Goal: Entertainment & Leisure: Consume media (video, audio)

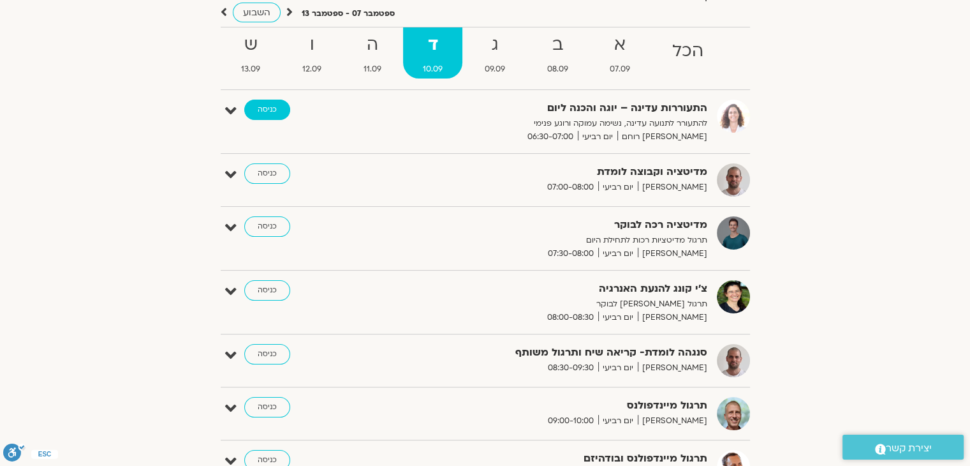
click at [258, 110] on link "כניסה" at bounding box center [267, 110] width 46 height 20
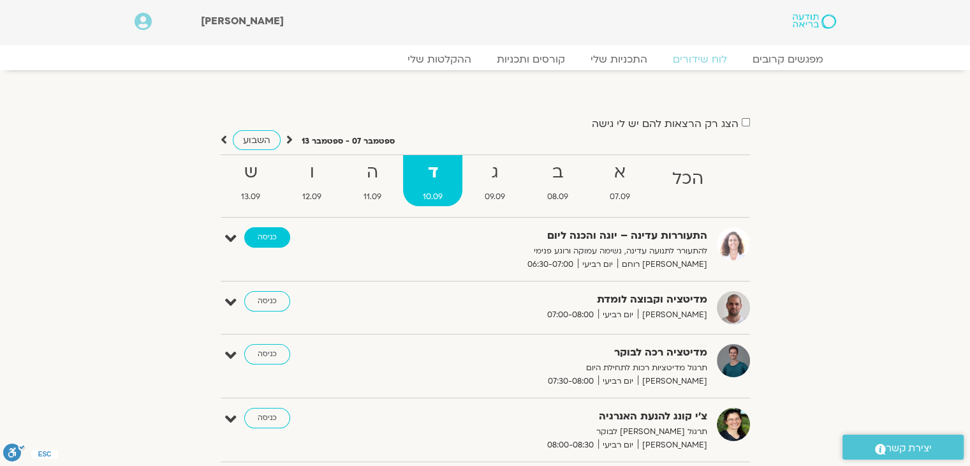
click at [266, 235] on link "כניסה" at bounding box center [267, 237] width 46 height 20
click at [449, 57] on link "ההקלטות שלי" at bounding box center [439, 59] width 107 height 15
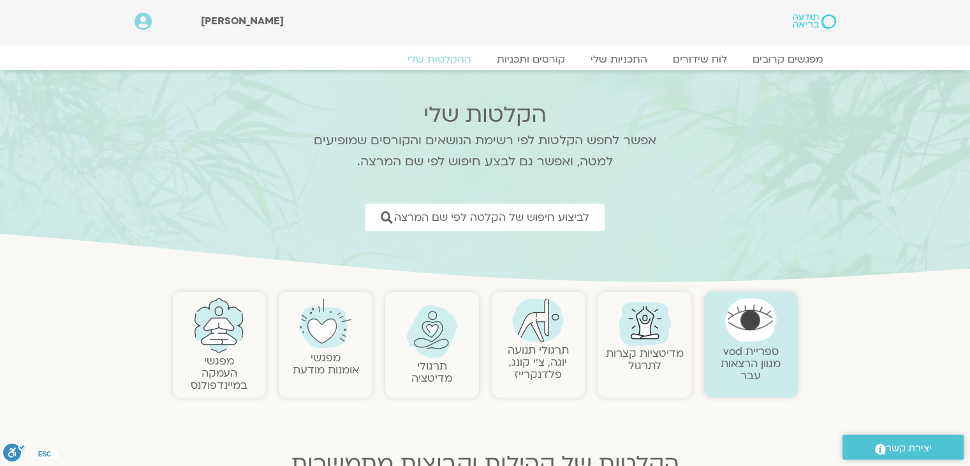
click at [538, 344] on link "תרגולי תנועה יוגה, צ׳י קונג, פלדנקרייז" at bounding box center [538, 362] width 61 height 39
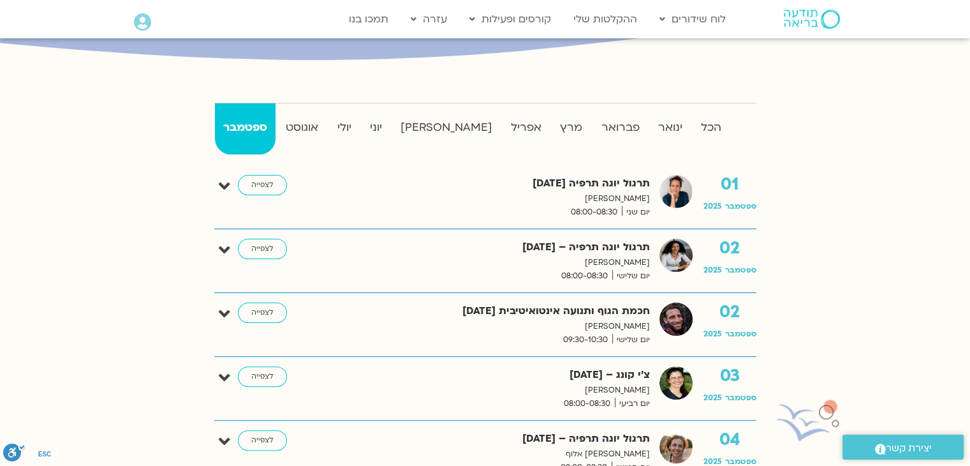
scroll to position [319, 0]
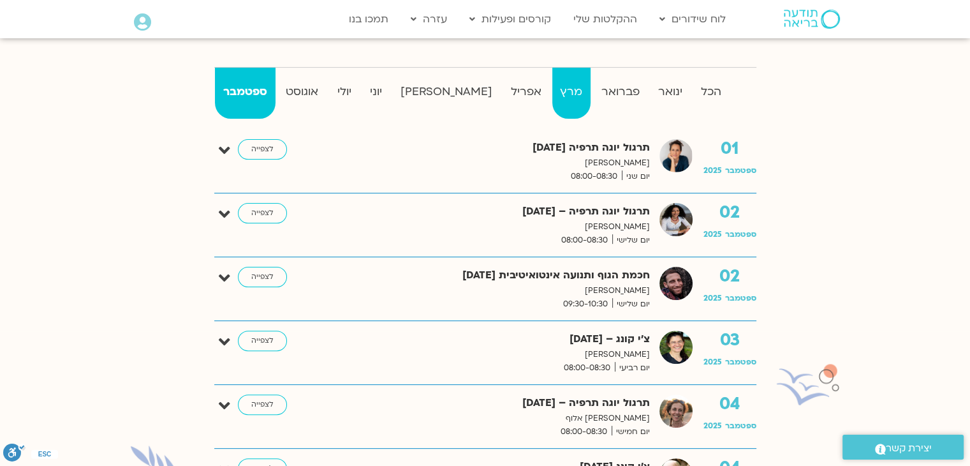
click at [552, 91] on strong "מרץ" at bounding box center [571, 91] width 38 height 19
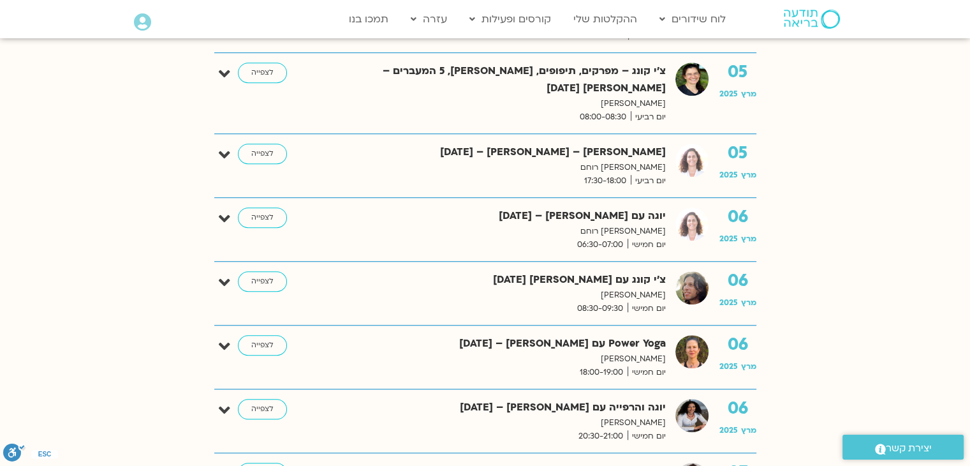
scroll to position [957, 0]
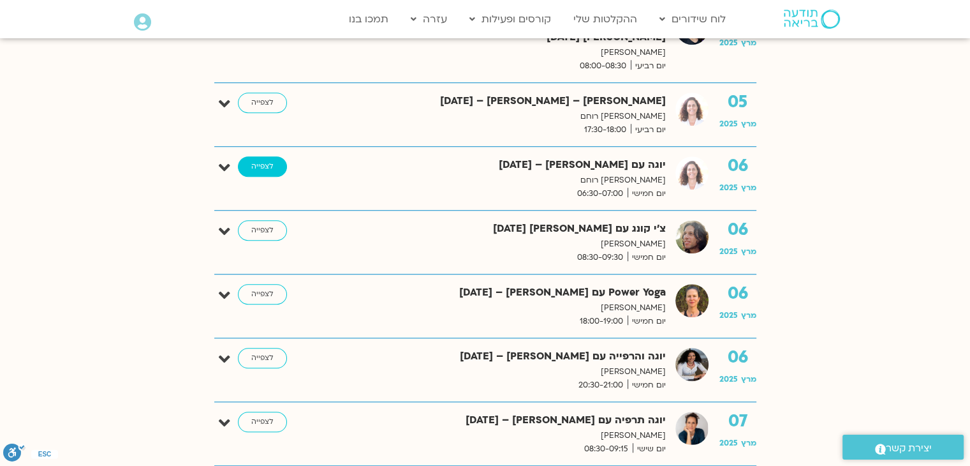
click at [253, 156] on link "לצפייה" at bounding box center [262, 166] width 49 height 20
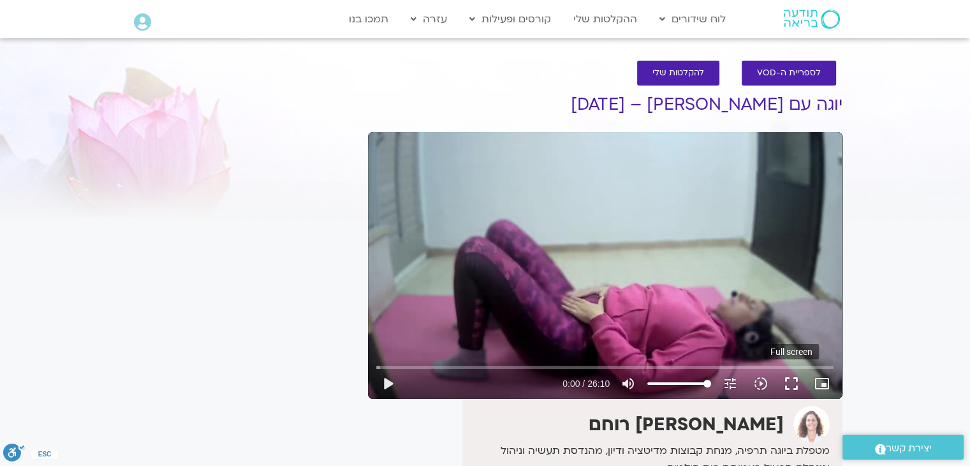
click at [790, 380] on button "fullscreen" at bounding box center [791, 383] width 31 height 31
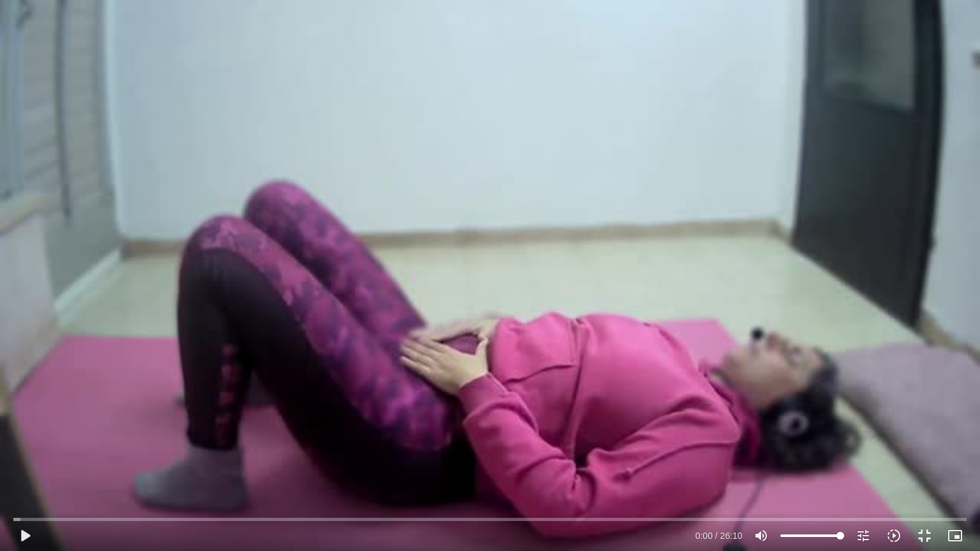
click at [560, 44] on div "Skip Ad play_arrow 0:00 / 26:10 volume_up Mute tune Resolution Auto 360p slow_m…" at bounding box center [490, 275] width 980 height 551
click at [560, 44] on div "Skip Ad pause 0:00 / 26:10 volume_up Mute tune Resolution Auto 360p slow_motion…" at bounding box center [490, 275] width 980 height 551
click at [563, 64] on div "Skip Ad play_arrow 0:00 / 26:10 volume_up Mute tune Resolution Auto 360p slow_m…" at bounding box center [490, 275] width 980 height 551
click at [28, 465] on button "pause" at bounding box center [25, 535] width 31 height 31
click at [359, 313] on div "Skip Ad 10:20 play_arrow 0:04 / 26:10 volume_up Mute tune Resolution Auto 360p …" at bounding box center [490, 275] width 980 height 551
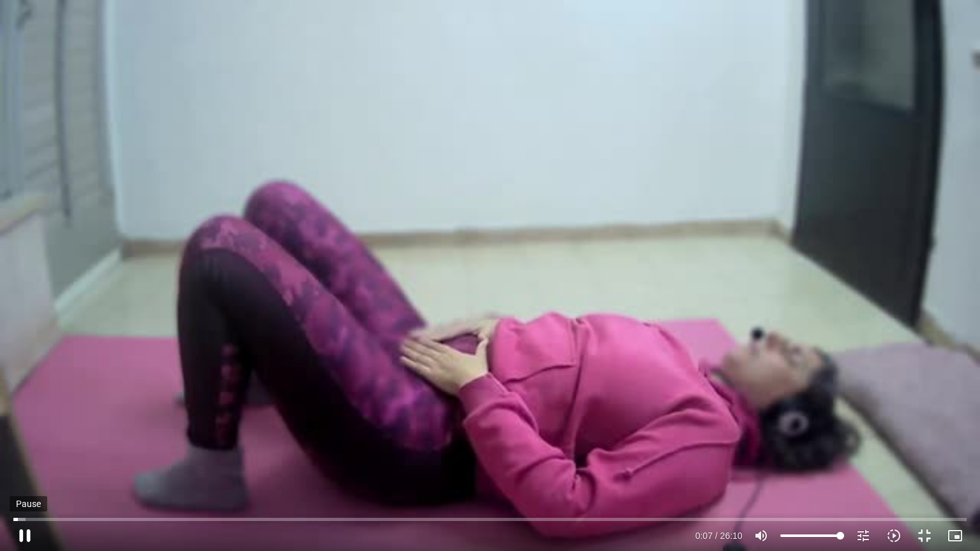
click at [22, 465] on button "pause" at bounding box center [25, 535] width 31 height 31
click at [17, 465] on input "Seek" at bounding box center [489, 519] width 952 height 8
click at [13, 465] on input "Seek" at bounding box center [489, 519] width 952 height 8
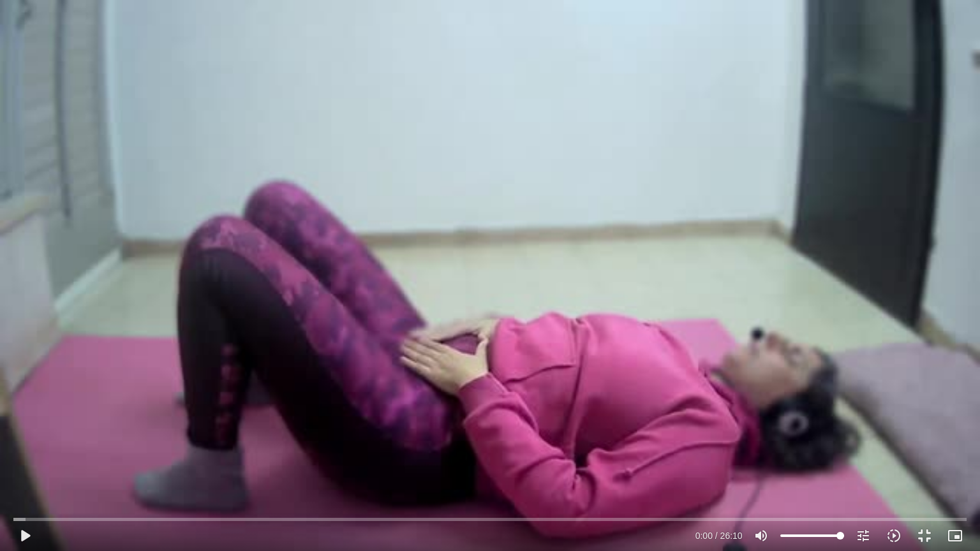
click at [101, 417] on div "Skip Ad 0:00 play_arrow 0:00 / 26:10 volume_up Mute tune Resolution Auto 360p s…" at bounding box center [490, 275] width 980 height 551
click at [20, 465] on button "pause" at bounding box center [25, 535] width 31 height 31
click at [18, 465] on input "Seek" at bounding box center [489, 519] width 952 height 8
drag, startPoint x: 17, startPoint y: 517, endPoint x: 7, endPoint y: 517, distance: 10.2
click at [13, 465] on input "Seek" at bounding box center [489, 519] width 952 height 8
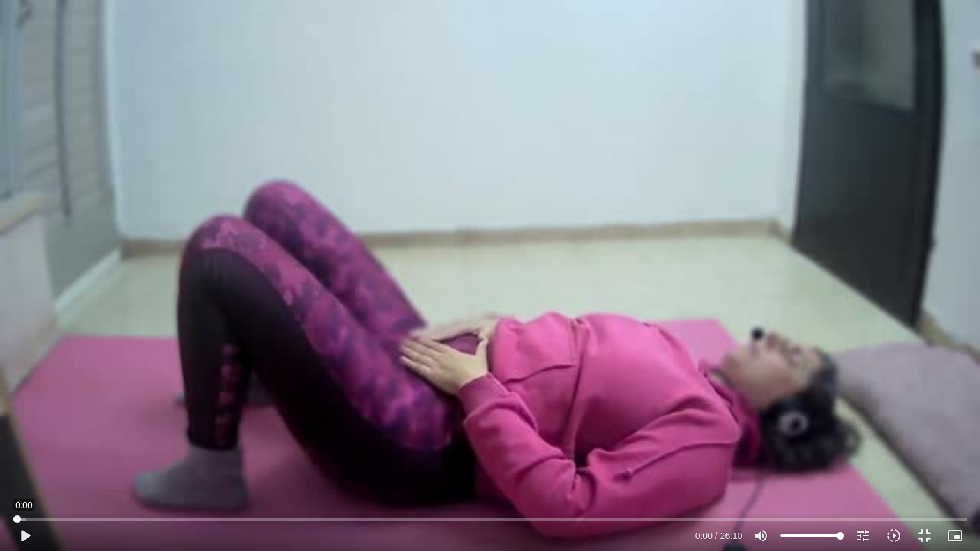
click at [15, 465] on input "Seek" at bounding box center [489, 519] width 952 height 8
click at [26, 465] on button "play_arrow" at bounding box center [25, 535] width 31 height 31
drag, startPoint x: 19, startPoint y: 520, endPoint x: 8, endPoint y: 519, distance: 11.6
click at [13, 465] on input "Seek" at bounding box center [489, 519] width 952 height 8
click at [21, 465] on button "pause" at bounding box center [25, 535] width 31 height 31
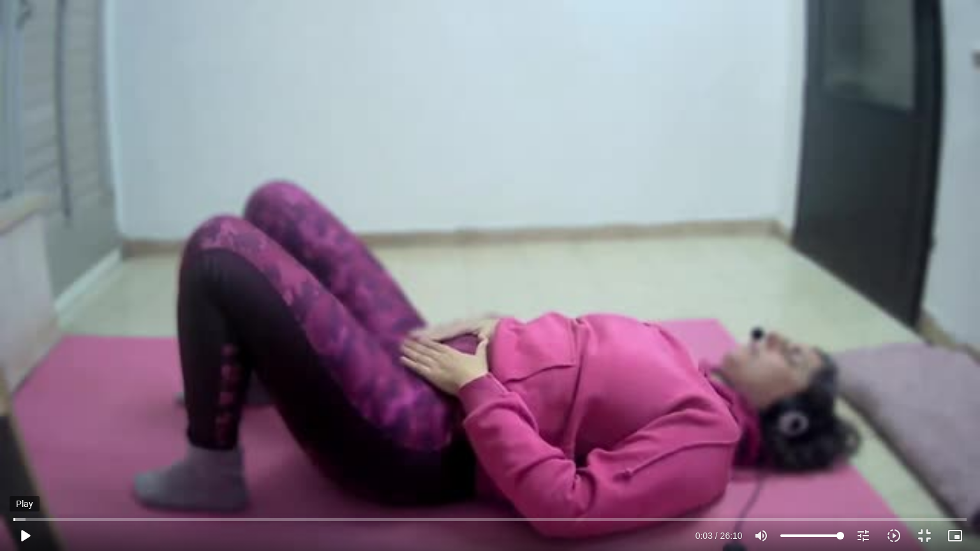
click at [24, 465] on button "play_arrow" at bounding box center [25, 535] width 31 height 31
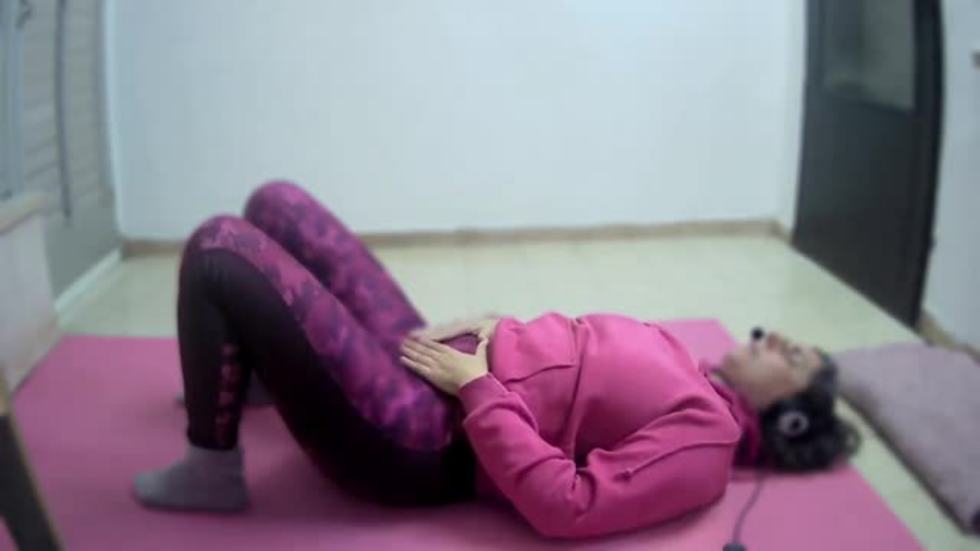
click at [921, 465] on button "fullscreen_exit" at bounding box center [924, 535] width 31 height 31
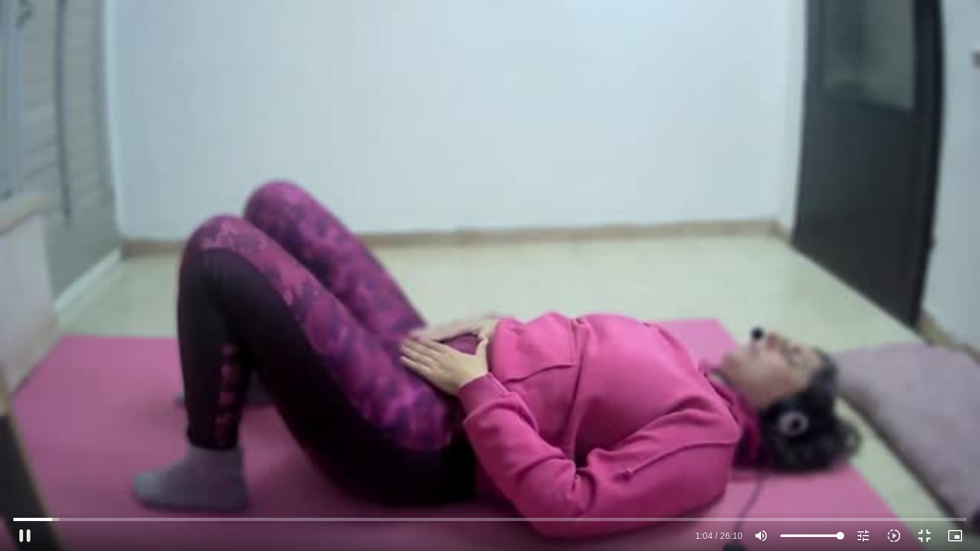
drag, startPoint x: 51, startPoint y: 515, endPoint x: 5, endPoint y: 515, distance: 45.9
click at [5, 465] on div "Skip Ad 0:56 pause 1:04 / 26:10 volume_up Mute tune Resolution Auto 360p slow_m…" at bounding box center [490, 275] width 980 height 551
click at [25, 465] on button "play_arrow" at bounding box center [25, 535] width 31 height 31
click at [19, 465] on button "pause" at bounding box center [25, 535] width 31 height 31
click at [22, 465] on button "play_arrow" at bounding box center [25, 535] width 31 height 31
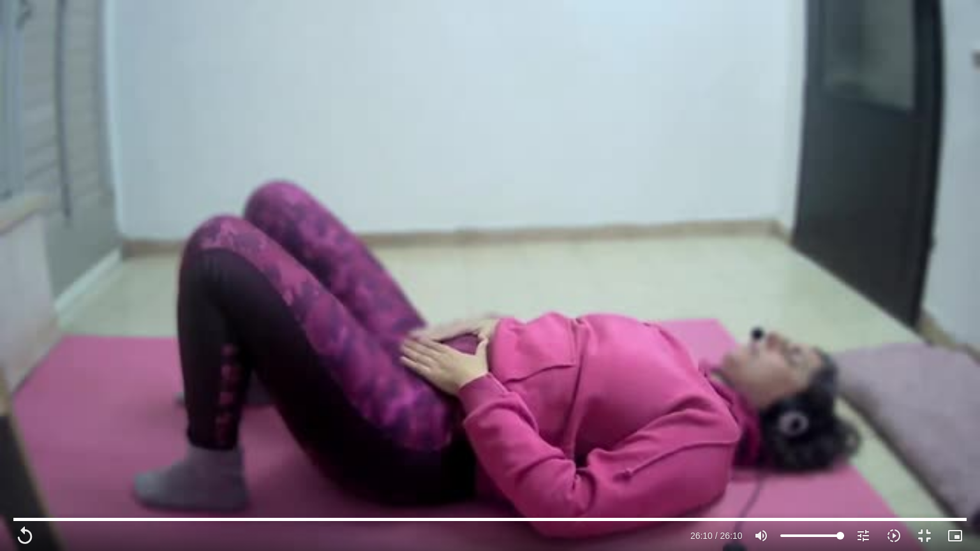
click at [772, 80] on div "Skip Ad 0:00 replay 26:10 / 26:10 volume_up Mute tune Resolution Auto 360p slow…" at bounding box center [490, 275] width 980 height 551
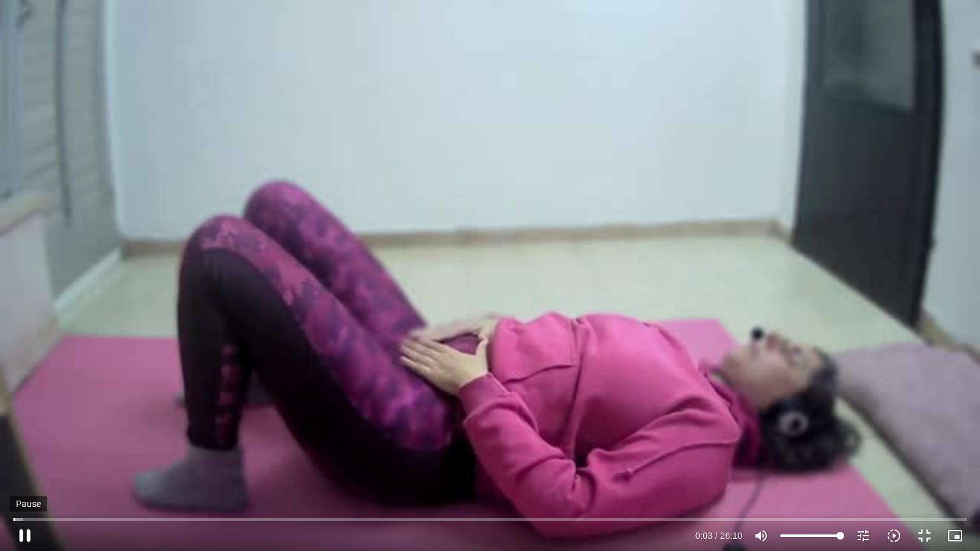
click at [23, 465] on button "pause" at bounding box center [25, 535] width 31 height 31
click at [25, 465] on button "play_arrow" at bounding box center [25, 535] width 31 height 31
click at [18, 465] on input "Seek" at bounding box center [489, 519] width 952 height 8
click at [25, 465] on button "pause" at bounding box center [25, 535] width 31 height 31
type input "4.992399"
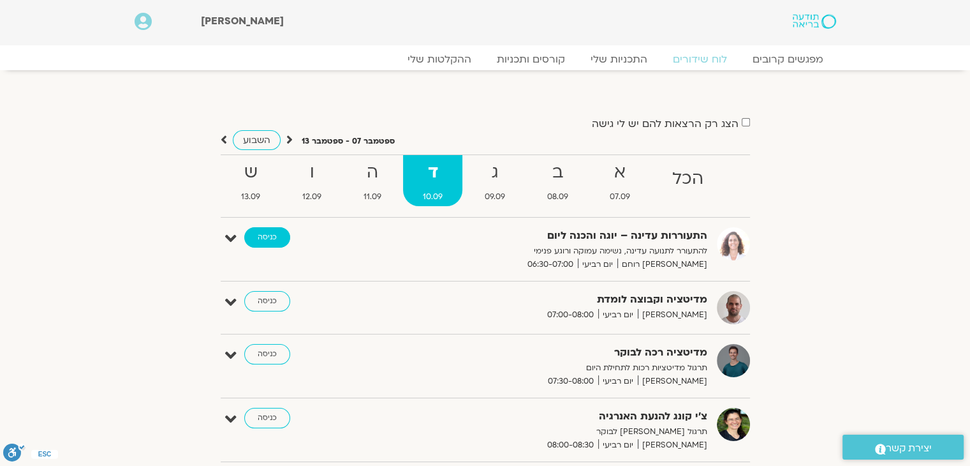
click at [265, 237] on link "כניסה" at bounding box center [267, 237] width 46 height 20
